Goal: Task Accomplishment & Management: Use online tool/utility

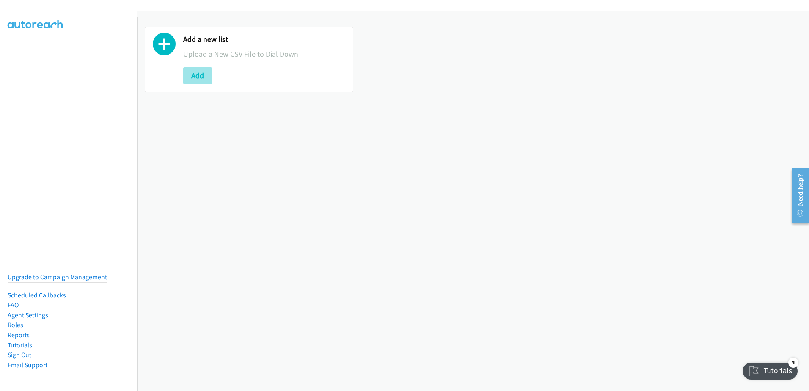
drag, startPoint x: 181, startPoint y: 79, endPoint x: 192, endPoint y: 75, distance: 12.2
click at [186, 79] on div "Add a new list Upload a New CSV File to Dial Down Add" at bounding box center [249, 60] width 208 height 66
click at [194, 74] on button "Add" at bounding box center [197, 75] width 29 height 17
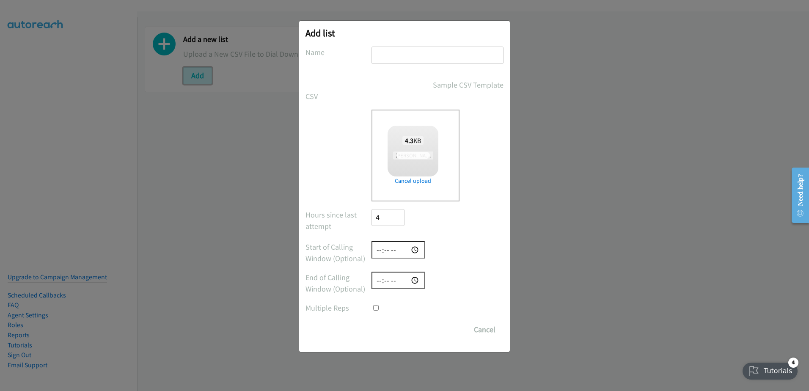
checkbox input "true"
click at [393, 50] on input "text" at bounding box center [437, 55] width 132 height 17
type input "call attempted"
click at [402, 337] on input "Save List" at bounding box center [393, 329] width 44 height 17
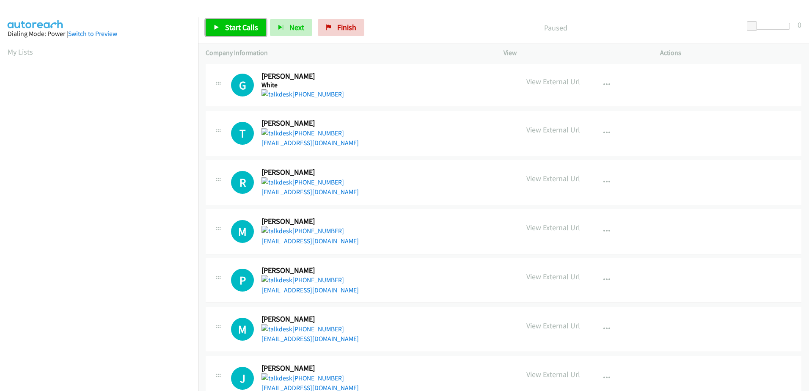
click at [244, 30] on span "Start Calls" at bounding box center [241, 27] width 33 height 10
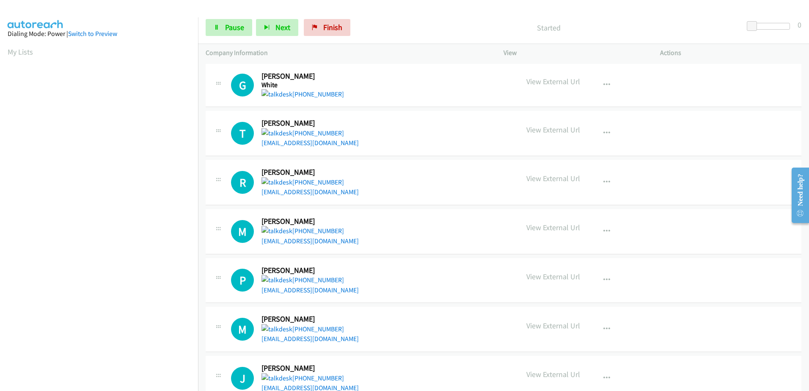
drag, startPoint x: 289, startPoint y: 95, endPoint x: 405, endPoint y: 32, distance: 131.3
click at [411, 33] on div "Started" at bounding box center [548, 27] width 389 height 17
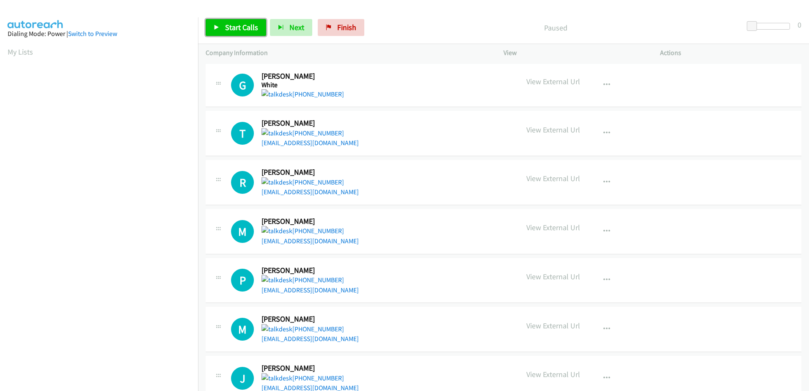
click at [227, 27] on span "Start Calls" at bounding box center [241, 27] width 33 height 10
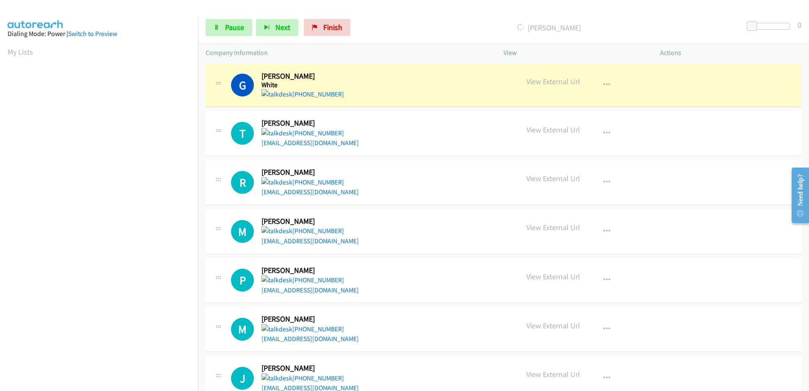
drag, startPoint x: 285, startPoint y: 96, endPoint x: 412, endPoint y: 69, distance: 129.4
click at [412, 69] on div "G Callback Scheduled George White America/New_York +1 770-588-4035 View Externa…" at bounding box center [503, 86] width 595 height 44
drag, startPoint x: 307, startPoint y: 95, endPoint x: 408, endPoint y: 52, distance: 110.3
click at [408, 52] on p "Company Information" at bounding box center [347, 53] width 282 height 10
click at [219, 25] on link "Pause" at bounding box center [229, 27] width 47 height 17
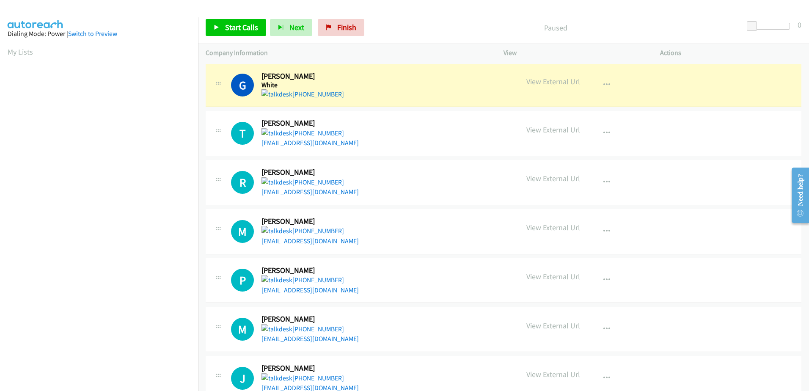
scroll to position [84, 0]
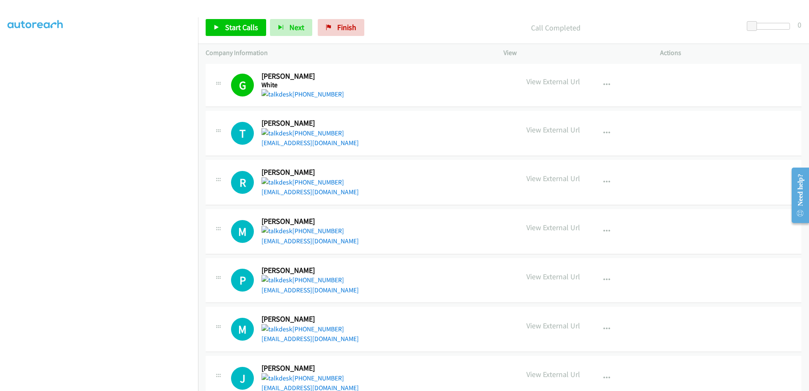
click at [224, 39] on div "Start Calls Pause Next Finish Call Completed 0" at bounding box center [503, 27] width 611 height 33
click at [226, 33] on link "Start Calls" at bounding box center [236, 27] width 60 height 17
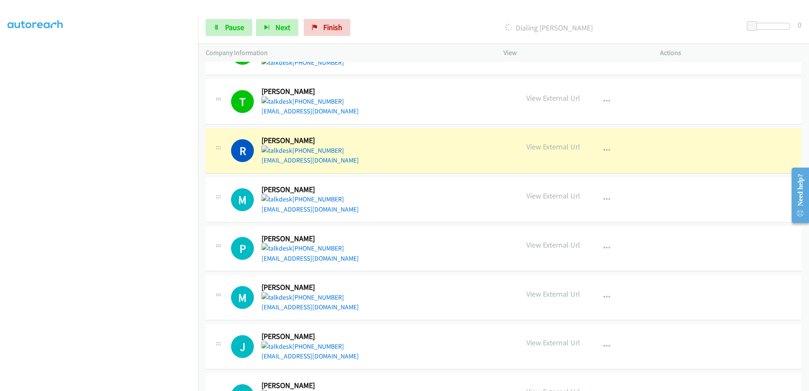
scroll to position [0, 0]
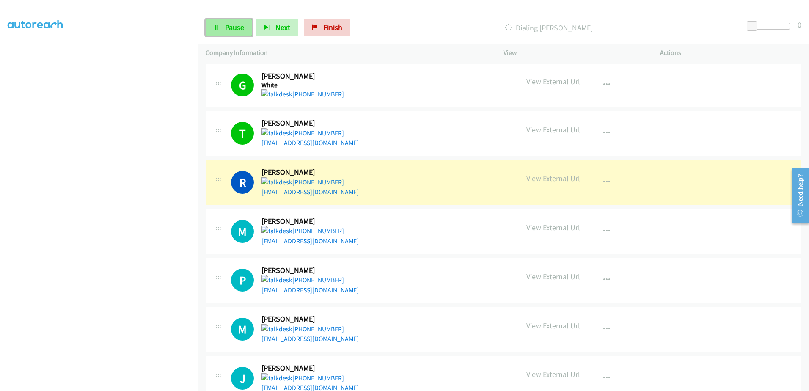
click at [238, 29] on span "Pause" at bounding box center [234, 27] width 19 height 10
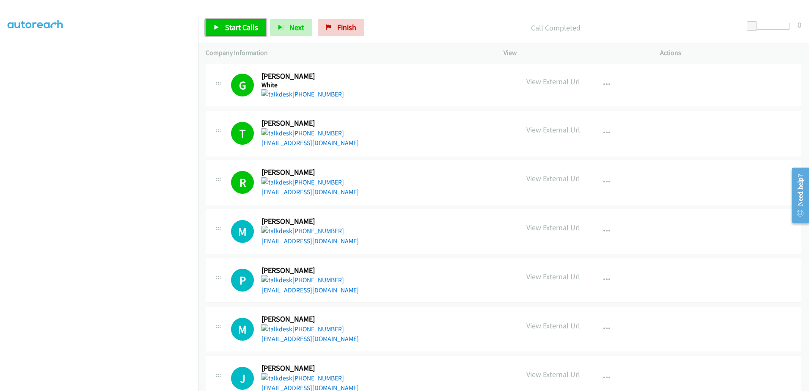
click at [227, 27] on span "Start Calls" at bounding box center [241, 27] width 33 height 10
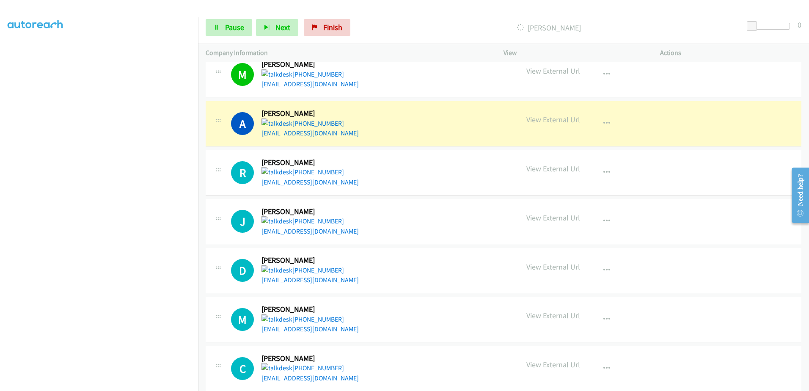
scroll to position [465, 0]
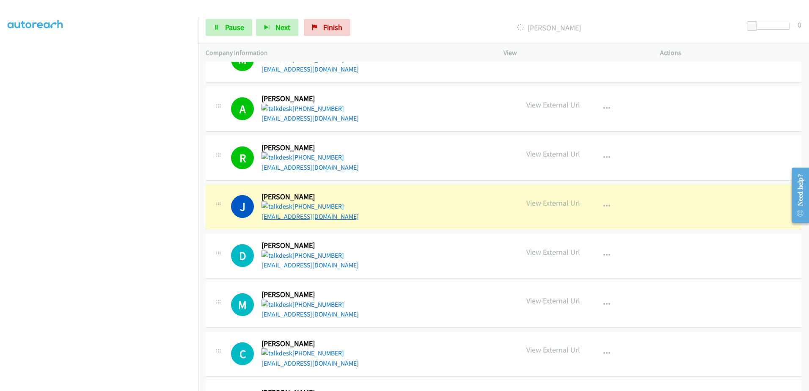
drag, startPoint x: 308, startPoint y: 211, endPoint x: 308, endPoint y: 217, distance: 6.8
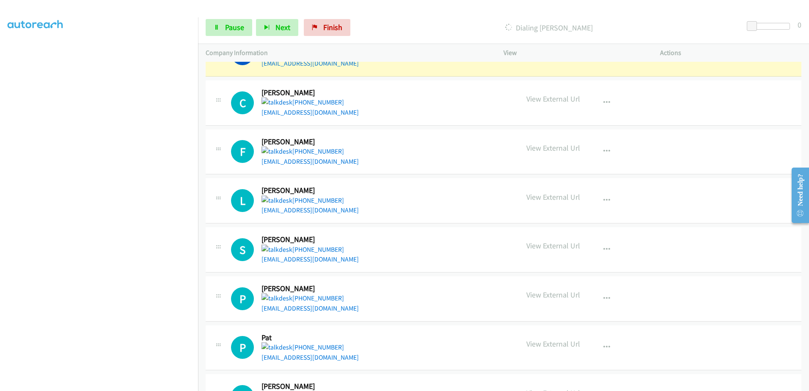
scroll to position [719, 0]
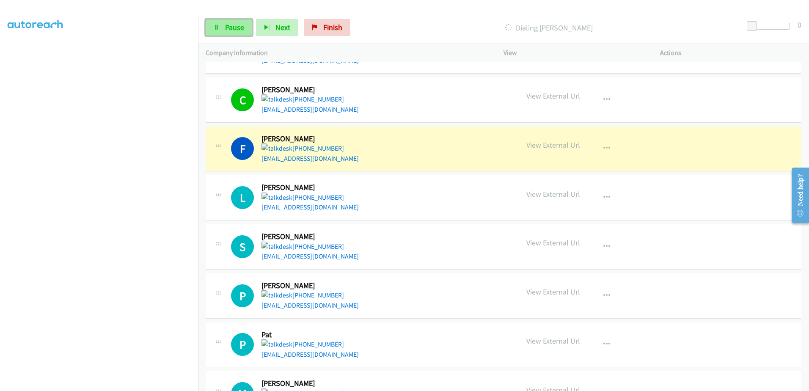
click at [208, 28] on link "Pause" at bounding box center [229, 27] width 47 height 17
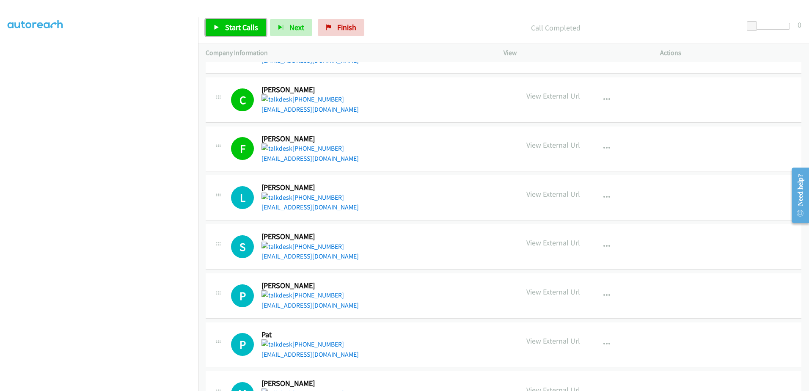
click at [236, 28] on span "Start Calls" at bounding box center [241, 27] width 33 height 10
drag, startPoint x: 299, startPoint y: 199, endPoint x: 288, endPoint y: 203, distance: 11.9
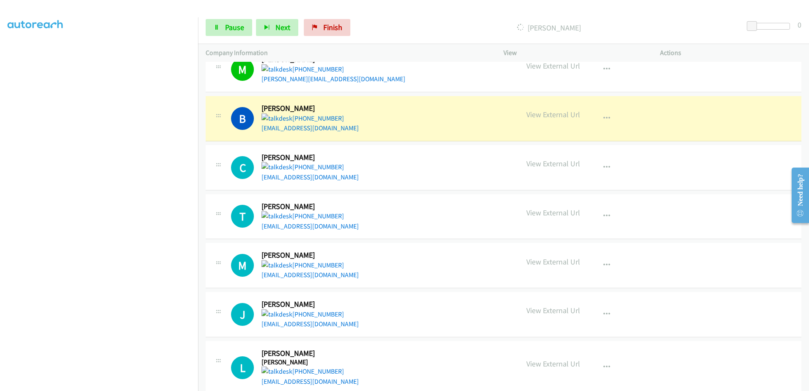
scroll to position [1057, 0]
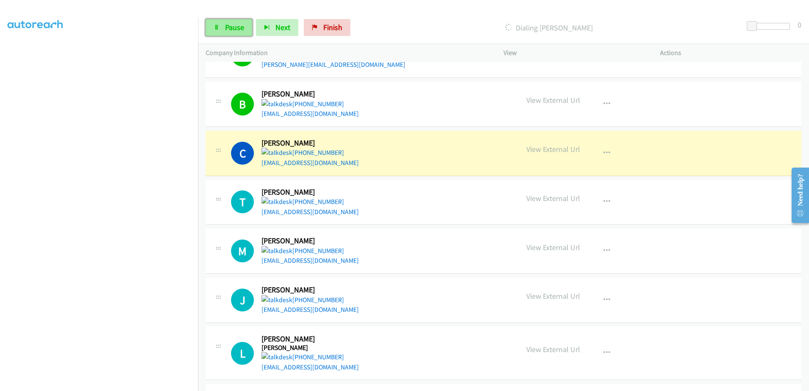
drag, startPoint x: 240, startPoint y: 31, endPoint x: 245, endPoint y: 31, distance: 4.7
click at [240, 31] on span "Pause" at bounding box center [234, 27] width 19 height 10
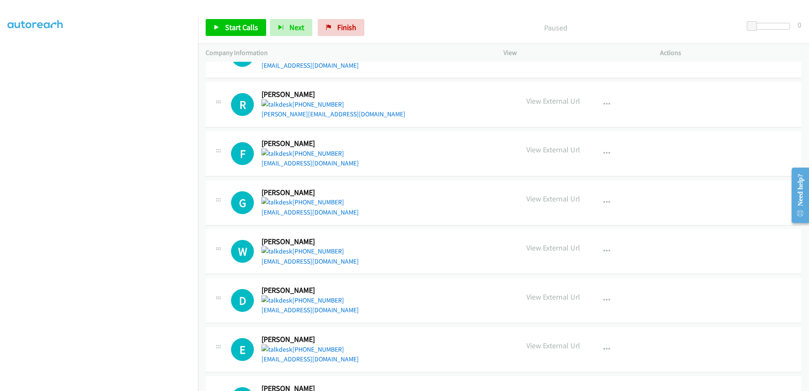
scroll to position [1999, 0]
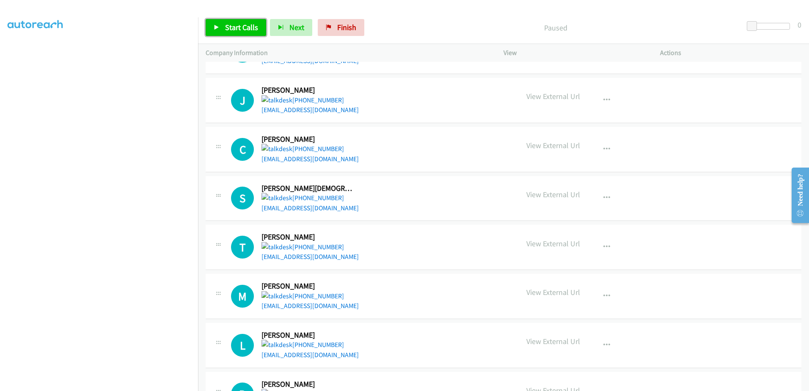
click at [243, 31] on span "Start Calls" at bounding box center [241, 27] width 33 height 10
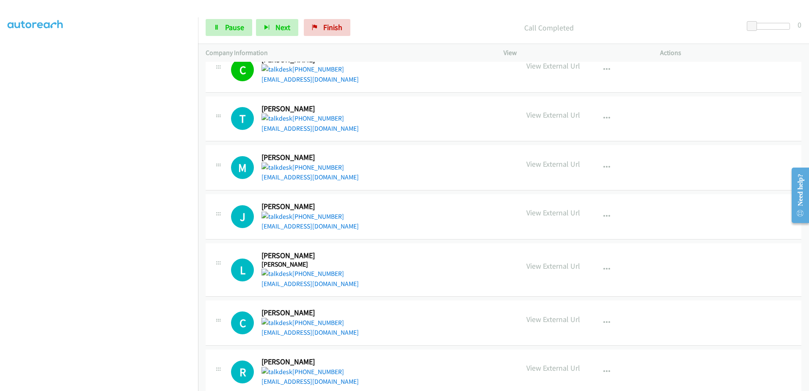
scroll to position [1154, 0]
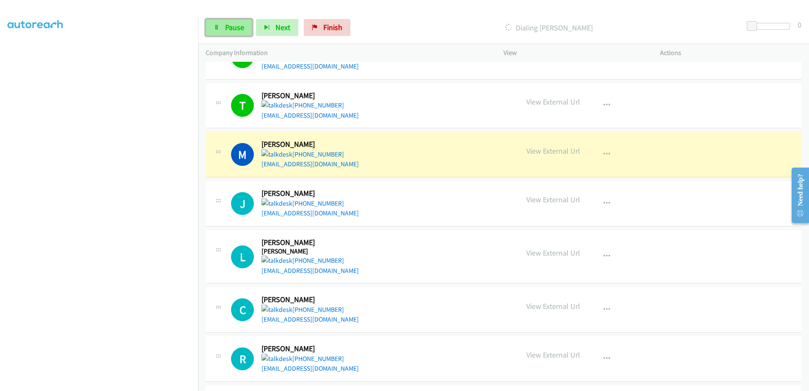
click at [222, 32] on link "Pause" at bounding box center [229, 27] width 47 height 17
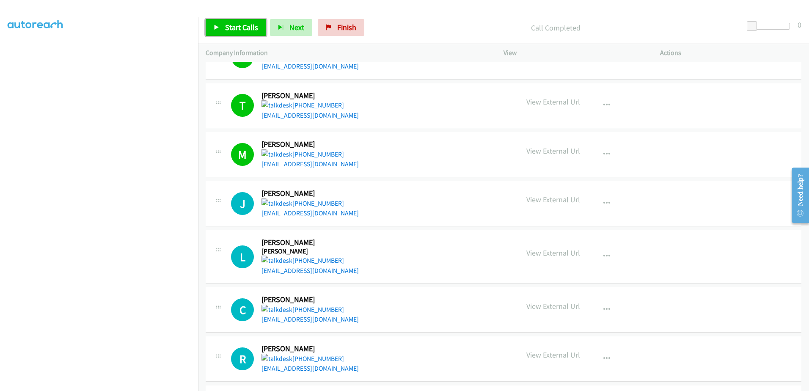
click at [239, 24] on span "Start Calls" at bounding box center [241, 27] width 33 height 10
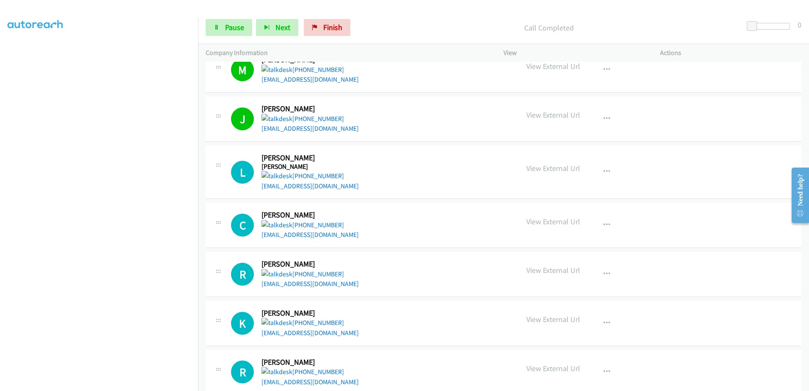
scroll to position [1280, 0]
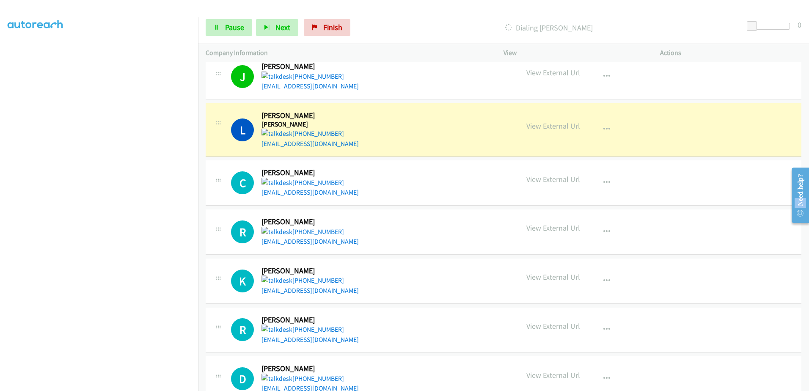
drag, startPoint x: 803, startPoint y: 200, endPoint x: 796, endPoint y: 152, distance: 48.2
click at [796, 162] on html "Need help? Resource Center AutoReach Help Help Get the help you need from our k…" at bounding box center [796, 195] width 25 height 67
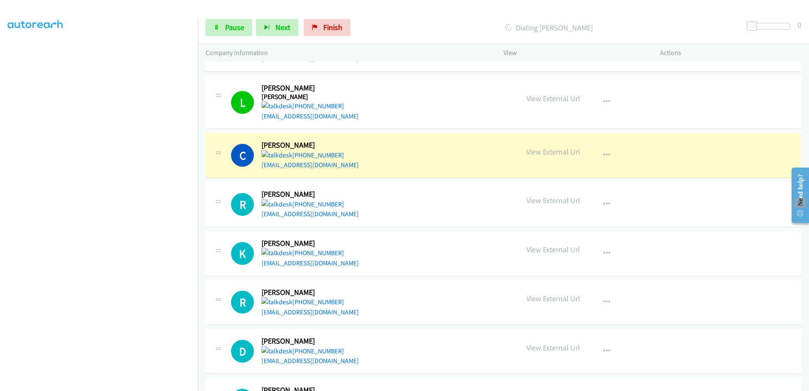
scroll to position [1323, 0]
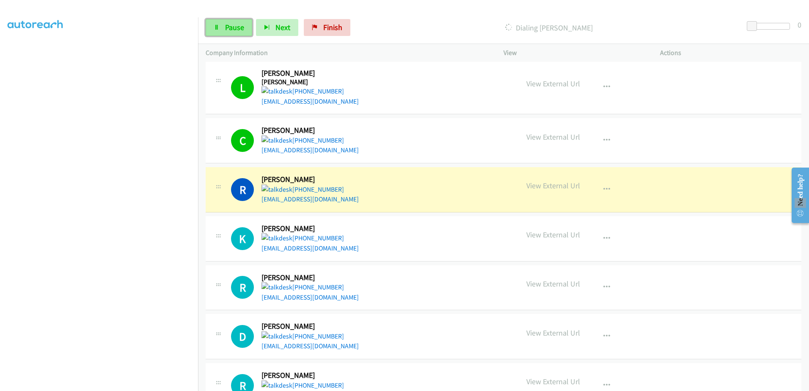
click at [238, 27] on span "Pause" at bounding box center [234, 27] width 19 height 10
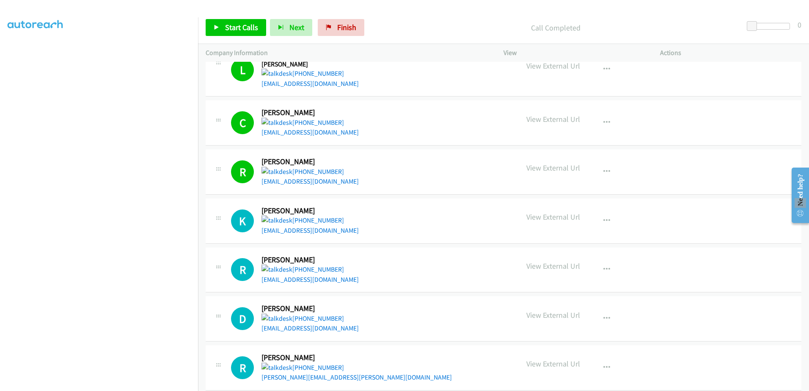
scroll to position [1365, 0]
